Goal: Information Seeking & Learning: Learn about a topic

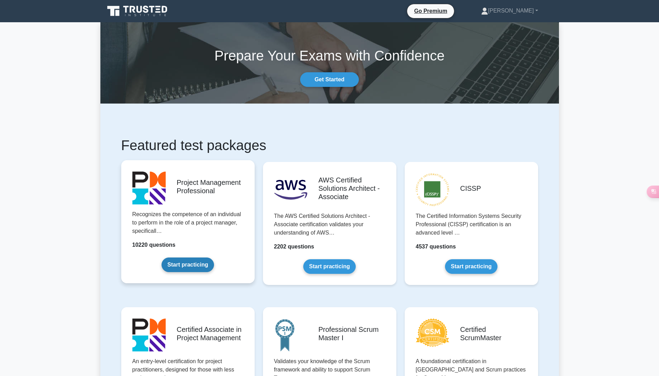
click at [198, 262] on link "Start practicing" at bounding box center [188, 264] width 52 height 15
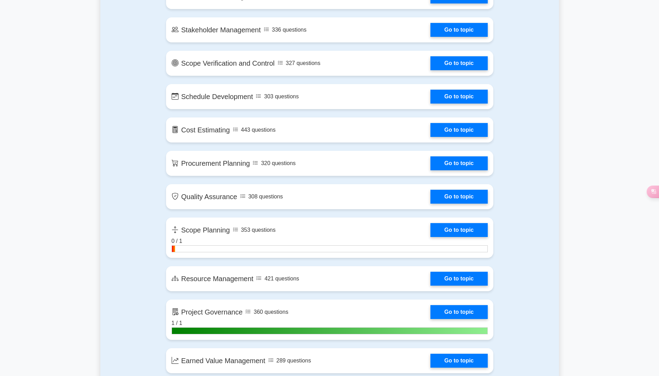
scroll to position [903, 0]
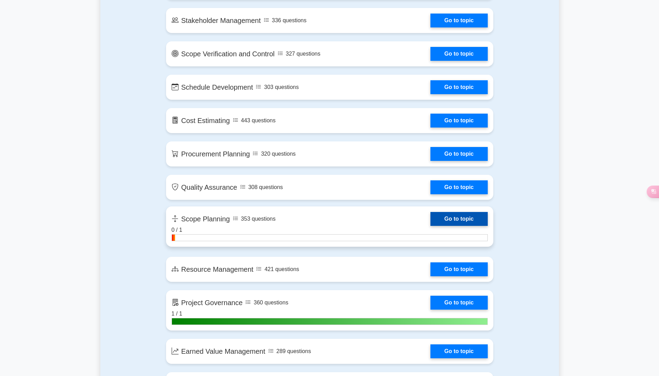
click at [441, 223] on link "Go to topic" at bounding box center [458, 219] width 57 height 14
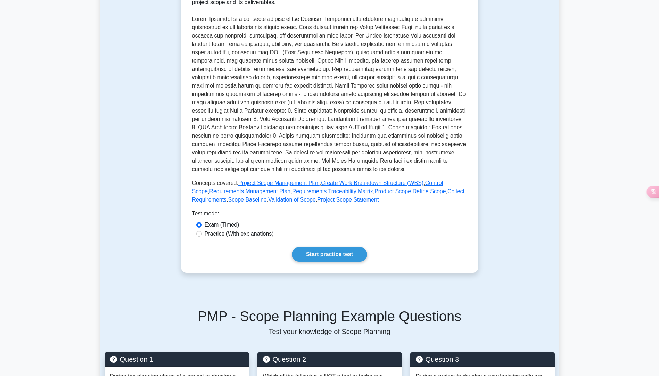
scroll to position [208, 0]
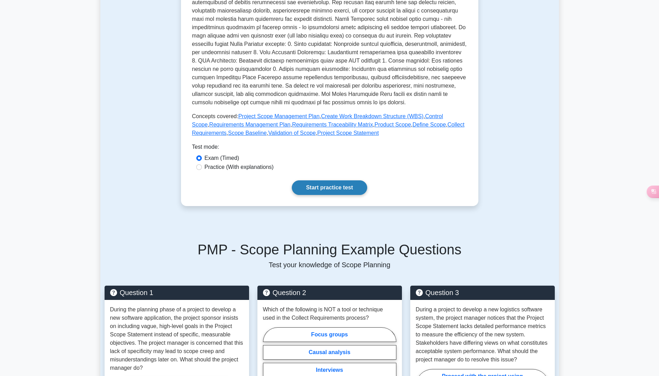
click at [316, 186] on link "Start practice test" at bounding box center [329, 187] width 75 height 15
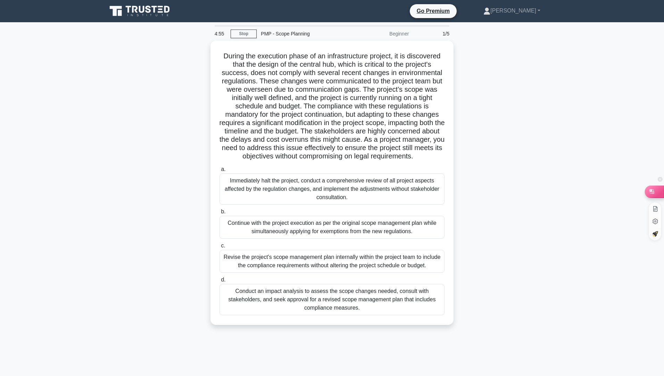
click at [657, 192] on div at bounding box center [654, 191] width 19 height 12
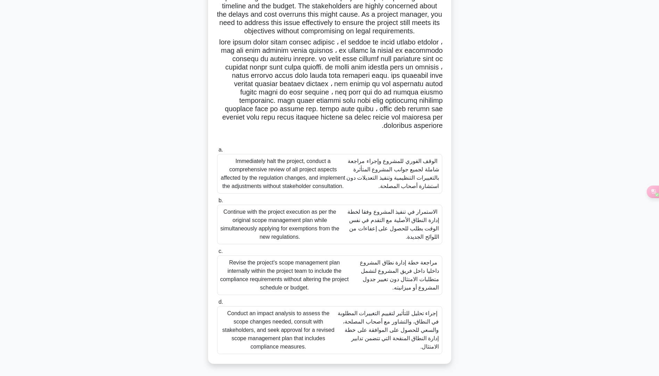
scroll to position [133, 0]
click at [383, 328] on font "إجراء تحليل للتأثير لتقييم التغييرات المطلوبة في النطاق، والتشاور مع أصحاب المص…" at bounding box center [388, 329] width 101 height 39
click at [217, 304] on input "d. Conduct an impact analysis to assess the scope changes needed, consult with …" at bounding box center [217, 301] width 0 height 5
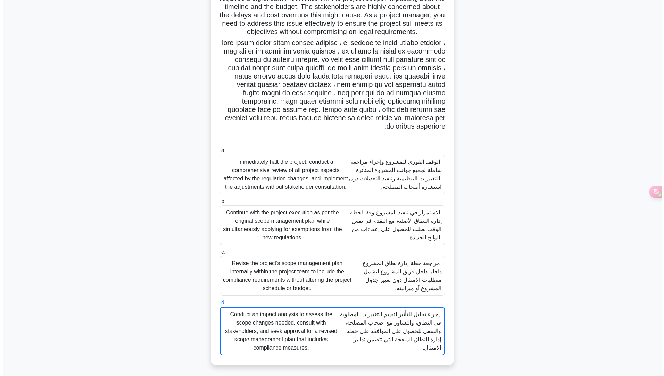
scroll to position [0, 0]
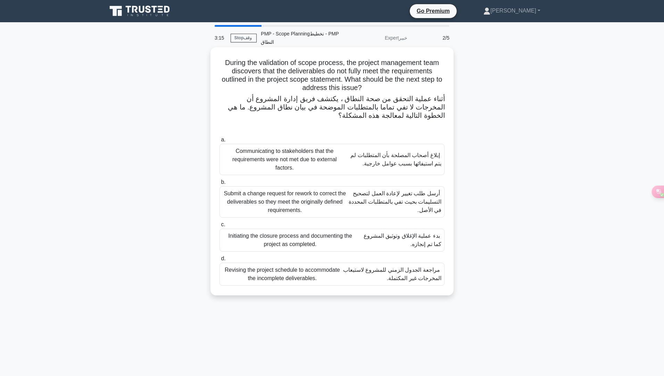
click at [388, 198] on font "أرسل طلب تغيير لإعادة العمل لتصحيح التسليمات بحيث تفي بالمتطلبات المحددة في الأ…" at bounding box center [394, 201] width 94 height 25
click at [220, 184] on input "b. Submit a change request for rework to correct the deliverables so they meet …" at bounding box center [220, 182] width 0 height 5
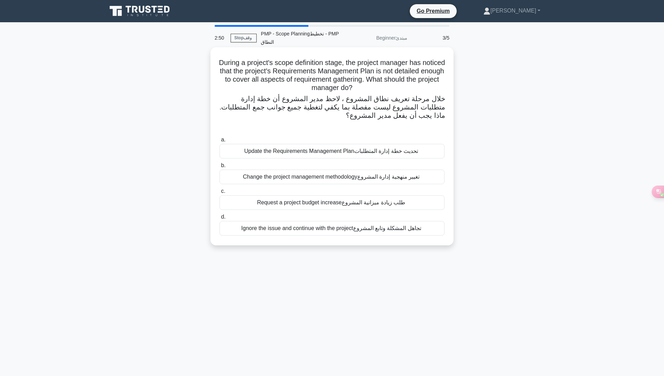
click at [393, 151] on font "تحديث خطة إدارة المتطلبات" at bounding box center [386, 151] width 64 height 6
click at [220, 142] on input "a. Update the Requirements Management Plan تحديث خطة إدارة المتطلبات" at bounding box center [220, 140] width 0 height 5
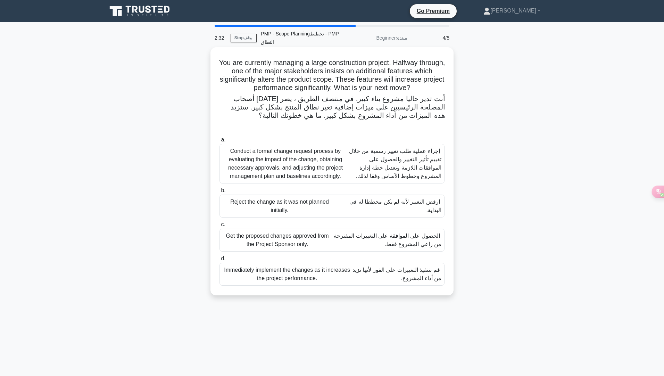
click at [396, 169] on font "إجراء عملية طلب تغيير رسمية من خلال تقييم تأثير التغيير والحصول على الموافقات ا…" at bounding box center [395, 163] width 92 height 31
click at [220, 142] on input "a. Conduct a formal change request process by evaluating the impact of the chan…" at bounding box center [220, 140] width 0 height 5
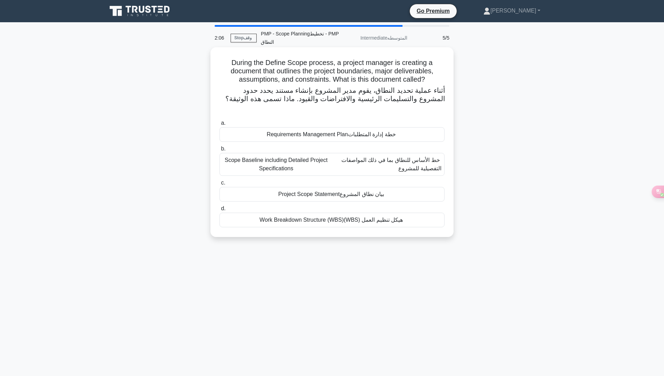
click at [368, 193] on font "بيان نطاق المشروع" at bounding box center [362, 194] width 44 height 6
click at [220, 185] on input "c. Project Scope Statement بيان نطاق المشروع" at bounding box center [220, 183] width 0 height 5
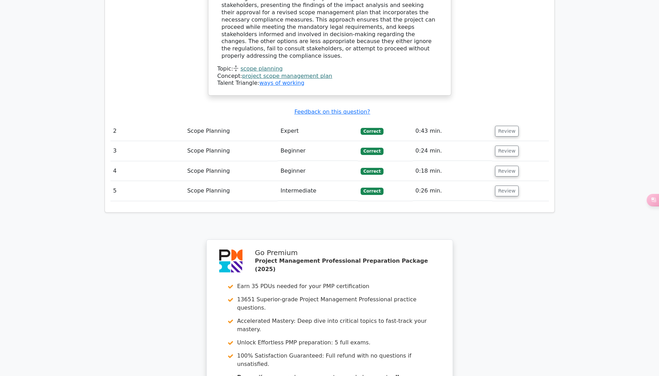
scroll to position [1042, 0]
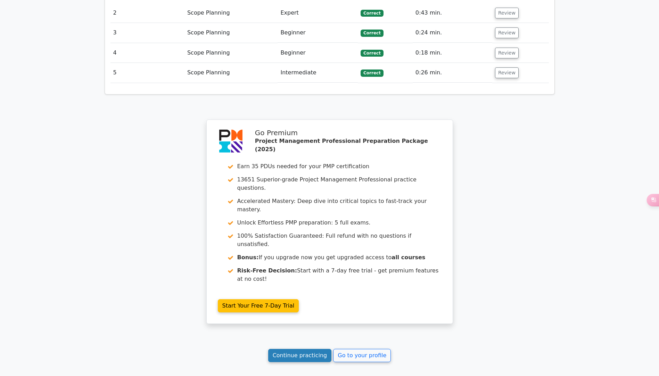
click at [313, 349] on link "Continue practicing" at bounding box center [300, 355] width 64 height 13
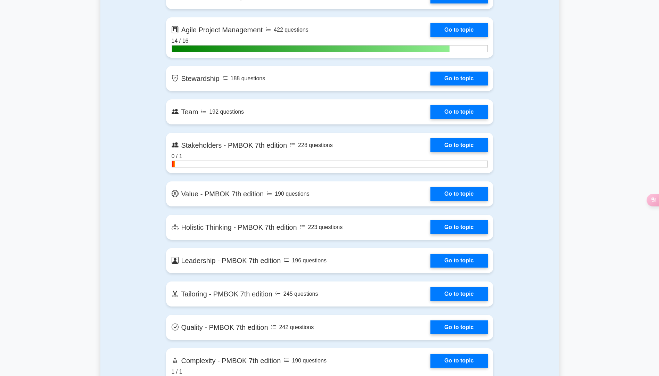
scroll to position [1598, 0]
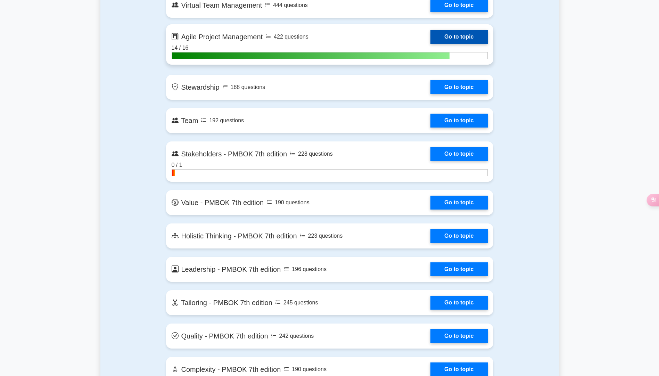
click at [454, 32] on link "Go to topic" at bounding box center [458, 37] width 57 height 14
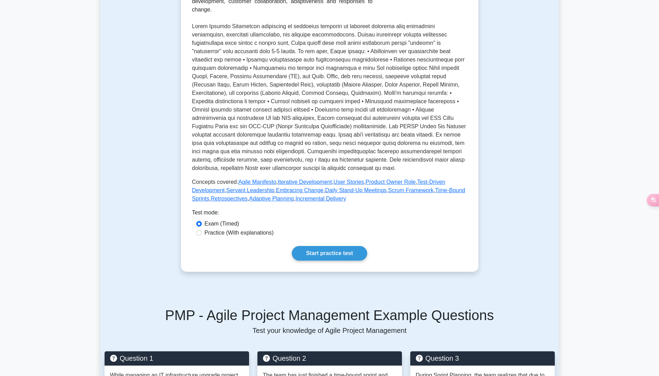
scroll to position [174, 0]
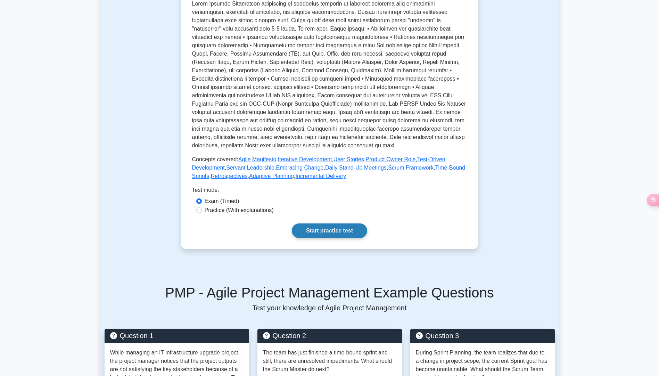
click at [327, 236] on link "Start practice test" at bounding box center [329, 230] width 75 height 15
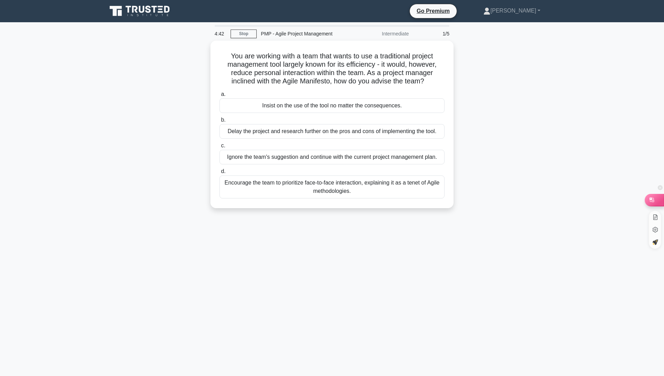
click at [652, 200] on icon at bounding box center [652, 199] width 5 height 5
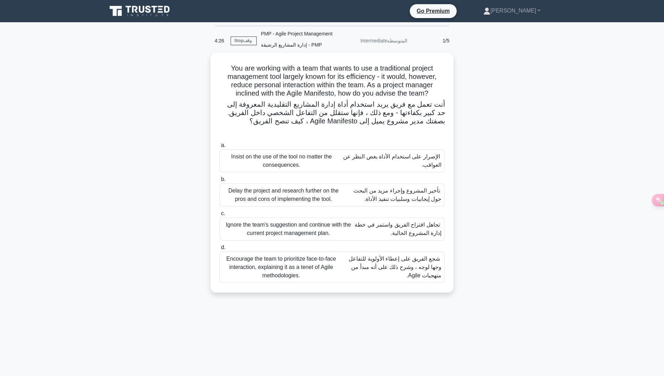
click at [407, 272] on font "شجع الفريق على إعطاء الأولوية للتفاعل وجها لوجه ، وشرح ذلك على أنه مبدأ من منهج…" at bounding box center [395, 267] width 93 height 23
click at [220, 250] on input "d. Encourage the team to prioritize face-to-face interaction, explaining it as …" at bounding box center [220, 247] width 0 height 5
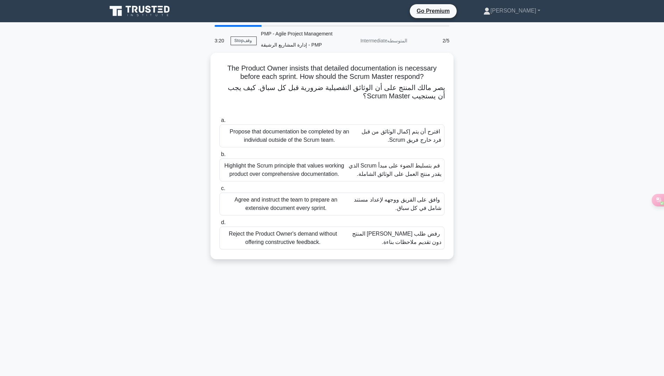
click at [365, 176] on font "قم بتسليط الضوء على مبدأ Scrum الذي يقدر منتج العمل على الوثائق الشاملة." at bounding box center [395, 170] width 93 height 14
click at [220, 157] on input "b. Highlight the Scrum principle that values working product over comprehensive…" at bounding box center [220, 154] width 0 height 5
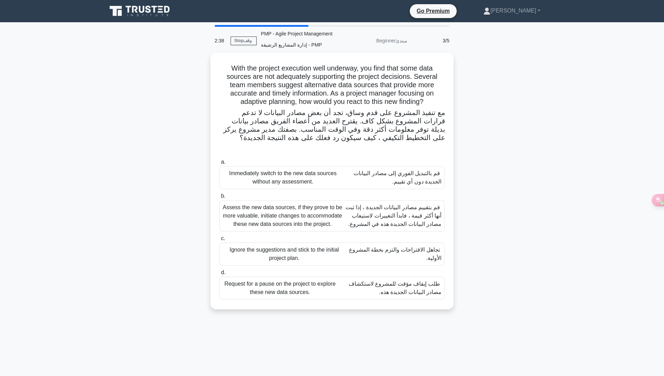
click at [389, 218] on font "قم بتقييم مصادر البيانات الجديدة ، إذا ثبت أنها أكثر قيمة ، فابدأ التغييرات لاس…" at bounding box center [394, 215] width 96 height 23
click at [220, 198] on input "b. Assess the new data sources, if they prove to be more valuable, initiate cha…" at bounding box center [220, 196] width 0 height 5
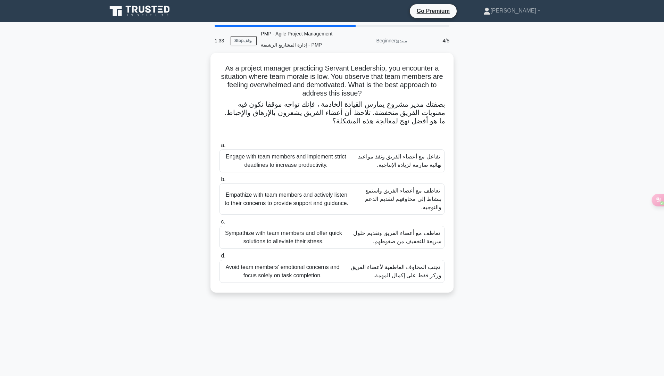
click at [398, 202] on font "تعاطف مع أعضاء الفريق واستمع بنشاط إلى مخاوفهم لتقديم الدعم والتوجيه." at bounding box center [403, 199] width 76 height 23
click at [220, 182] on input "b. Empathize with team members and actively listen to their concerns to provide…" at bounding box center [220, 179] width 0 height 5
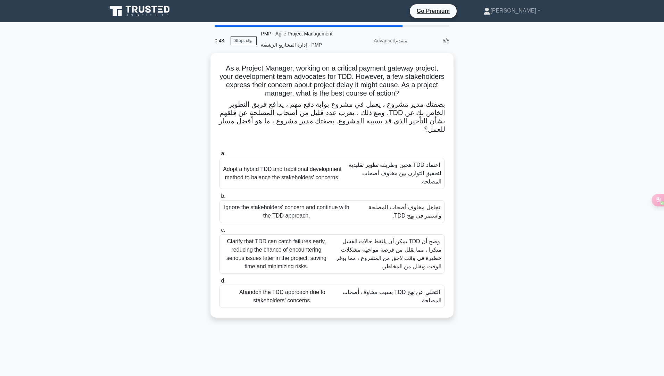
click at [353, 254] on font "وضح أن TDD يمكن أن يلتقط حالات الفشل مبكرا ، مما يقلل من فرصة مواجهة مشكلات خطي…" at bounding box center [385, 253] width 111 height 33
click at [220, 232] on input "c. Clarify that TDD can catch failures early, reducing the chance of encounteri…" at bounding box center [220, 230] width 0 height 5
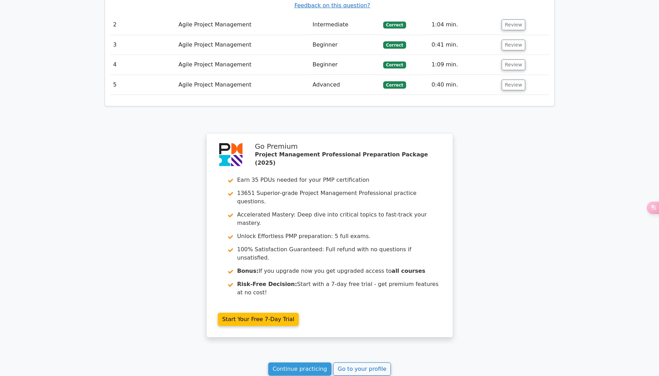
scroll to position [945, 0]
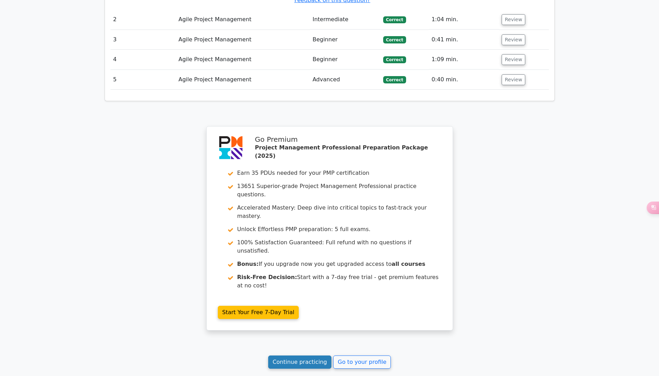
click at [302, 355] on link "Continue practicing" at bounding box center [300, 361] width 64 height 13
click at [309, 355] on link "Continue practicing" at bounding box center [300, 361] width 64 height 13
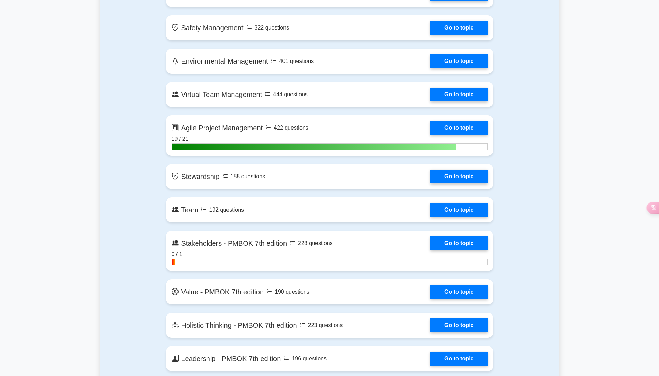
scroll to position [1528, 0]
